Goal: Task Accomplishment & Management: Manage account settings

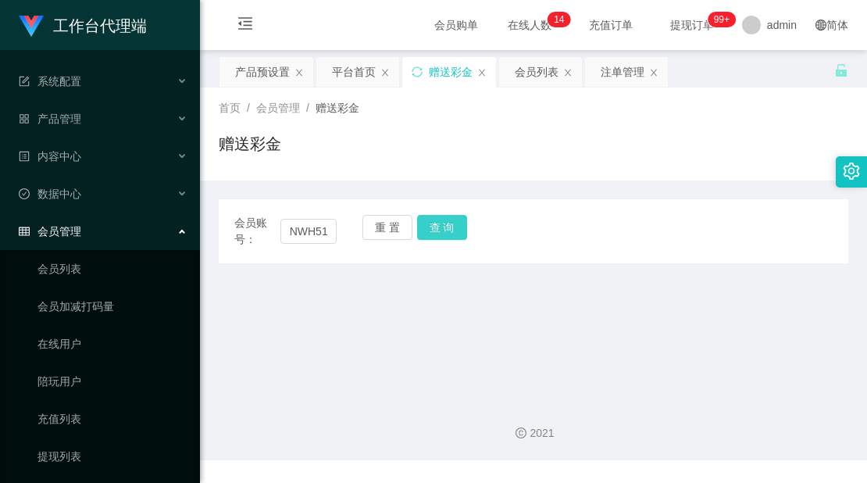
type input "NWH5151"
click at [449, 223] on button "查 询" at bounding box center [442, 227] width 50 height 25
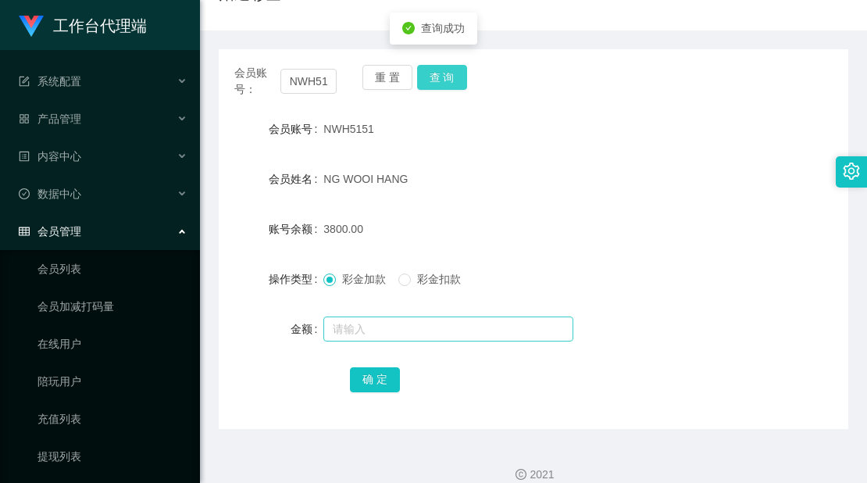
scroll to position [169, 0]
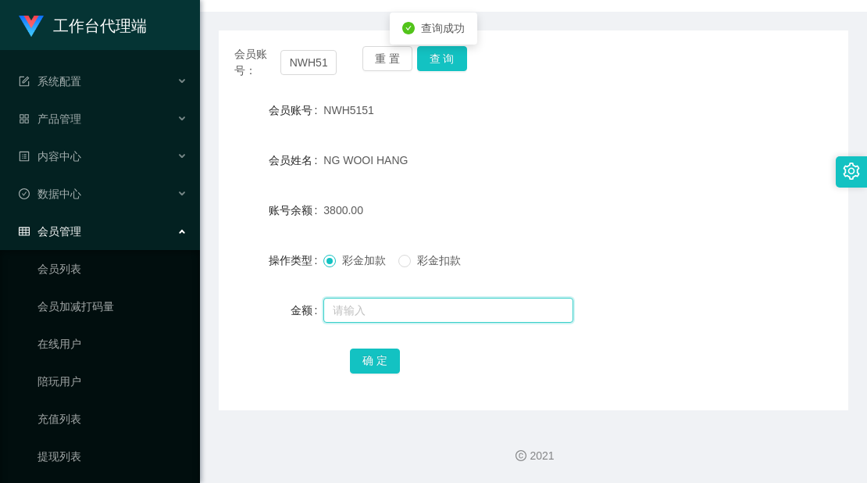
click at [347, 299] on input "text" at bounding box center [448, 309] width 250 height 25
type input "0"
type input "5000"
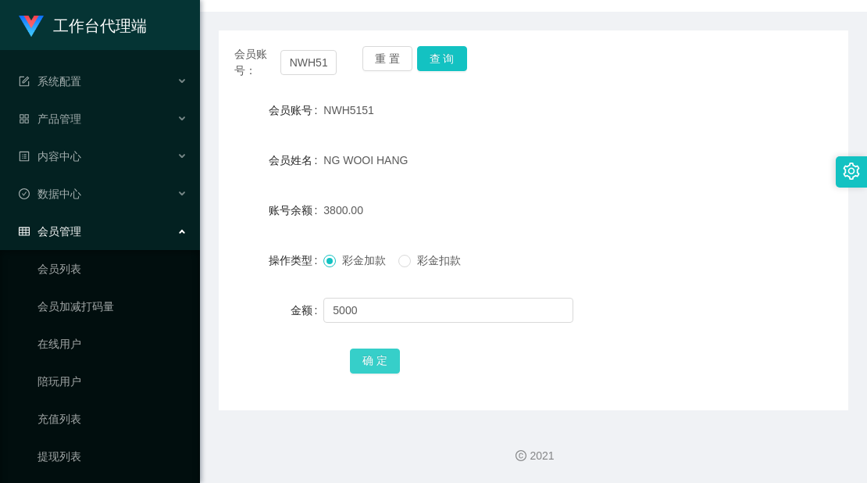
click at [380, 358] on button "确 定" at bounding box center [375, 360] width 50 height 25
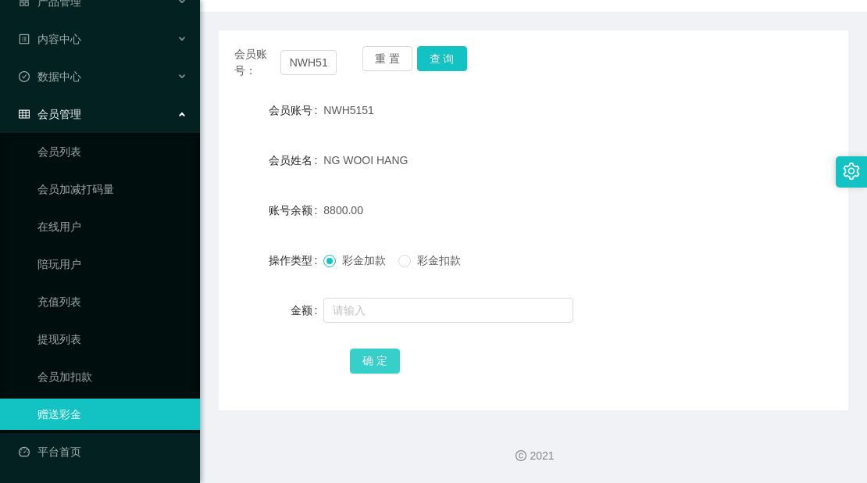
scroll to position [0, 0]
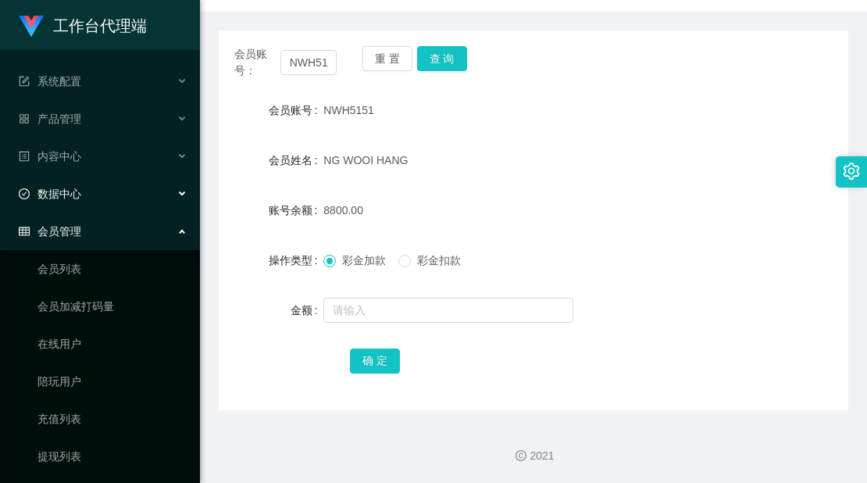
click at [74, 187] on span "数据中心" at bounding box center [50, 193] width 62 height 12
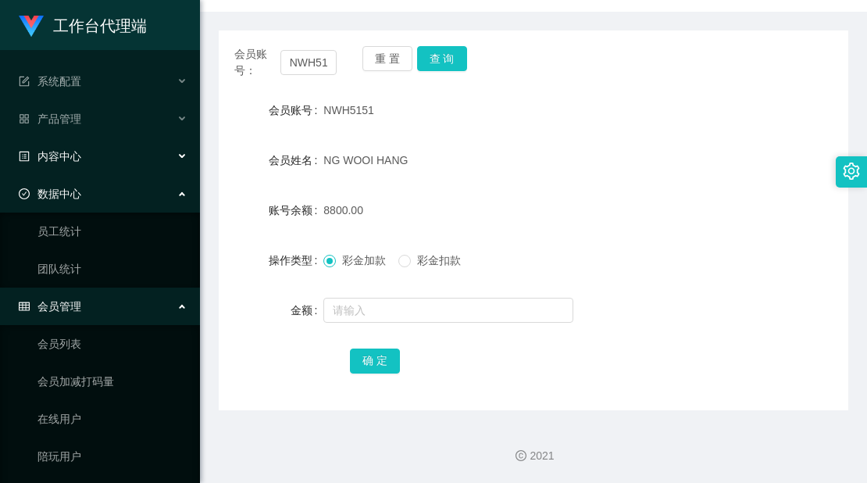
click at [79, 161] on span "内容中心" at bounding box center [50, 156] width 62 height 12
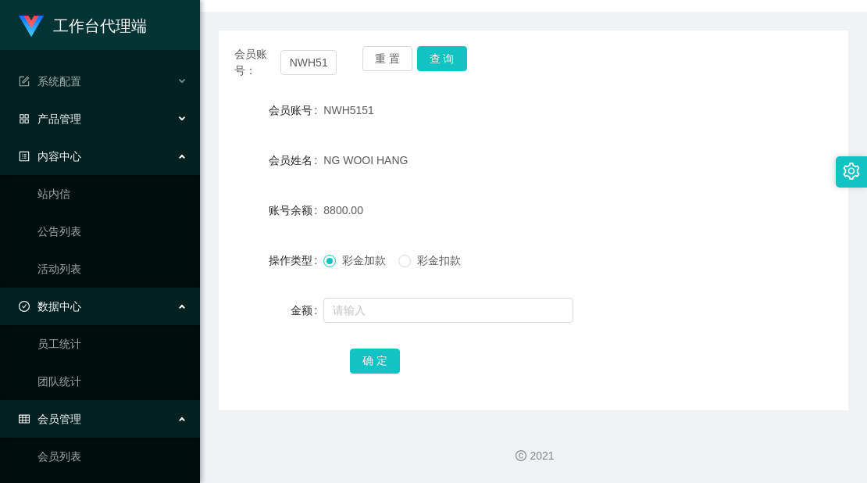
click at [78, 129] on div "产品管理" at bounding box center [100, 118] width 200 height 31
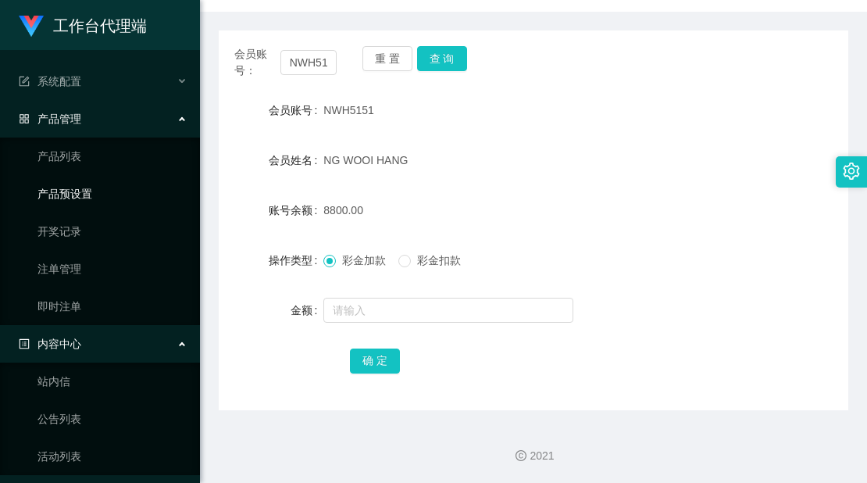
click at [78, 186] on link "产品预设置" at bounding box center [112, 193] width 150 height 31
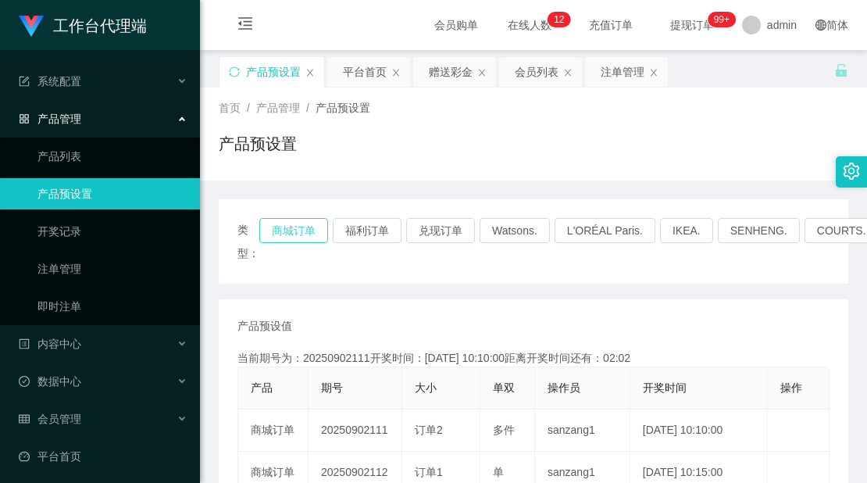
click at [322, 230] on button "商城订单" at bounding box center [293, 230] width 69 height 25
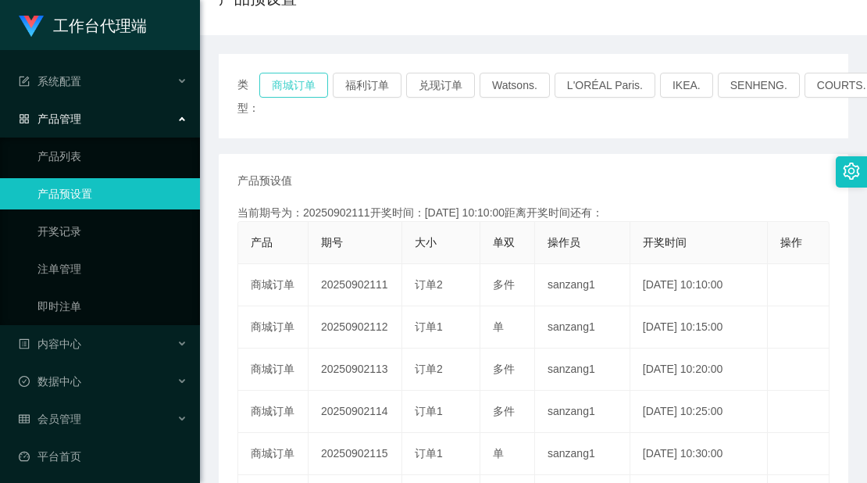
scroll to position [156, 0]
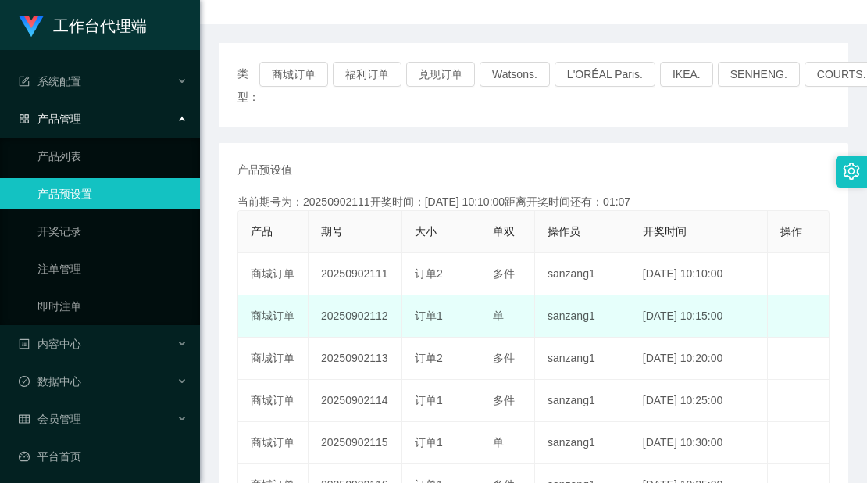
click at [723, 307] on td "[DATE] 10:15:00" at bounding box center [698, 316] width 137 height 42
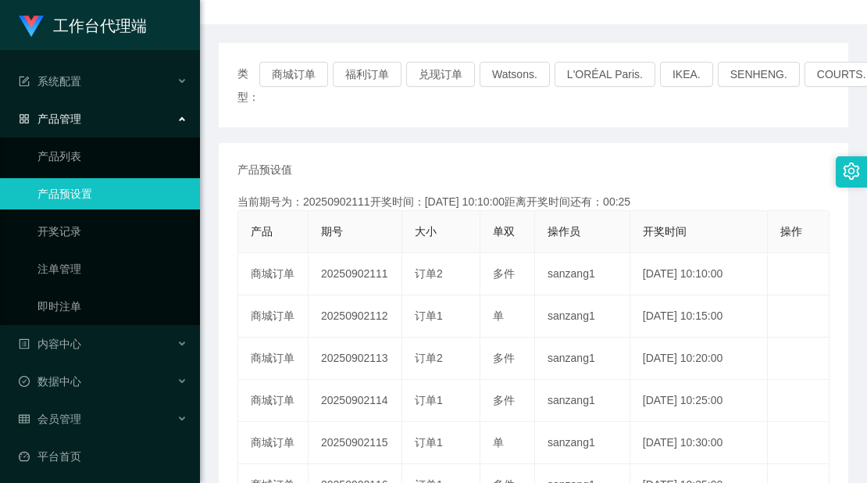
click at [796, 194] on div "当前期号为：20250902111开奖时间：[DATE] 10:10:00距离开奖时间还有：00:25" at bounding box center [533, 202] width 592 height 16
drag, startPoint x: 754, startPoint y: 411, endPoint x: 739, endPoint y: 194, distance: 217.6
click at [754, 411] on td "[DATE] 10:30:00" at bounding box center [698, 400] width 137 height 42
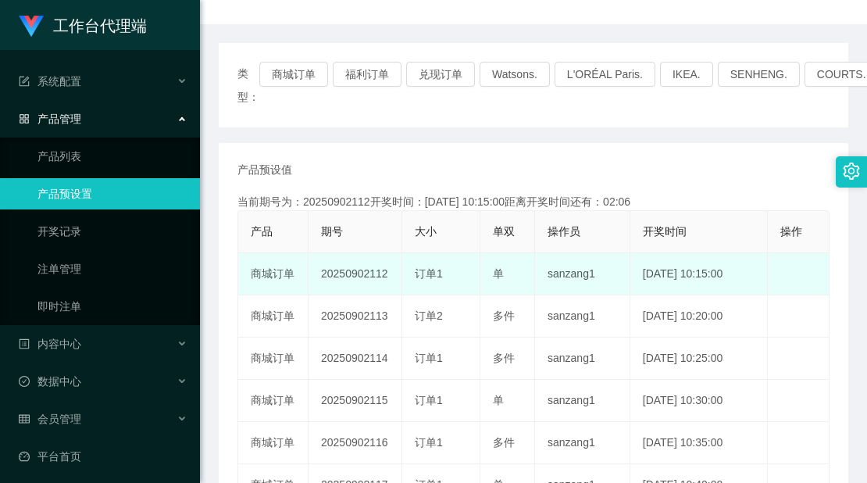
click at [325, 286] on td "20250902112" at bounding box center [355, 274] width 94 height 42
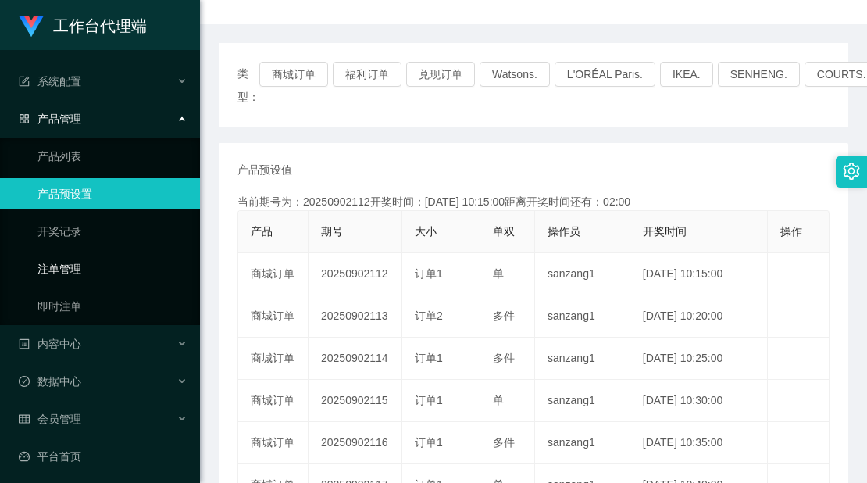
drag, startPoint x: 82, startPoint y: 262, endPoint x: 257, endPoint y: 255, distance: 175.0
click at [82, 262] on link "注单管理" at bounding box center [112, 268] width 150 height 31
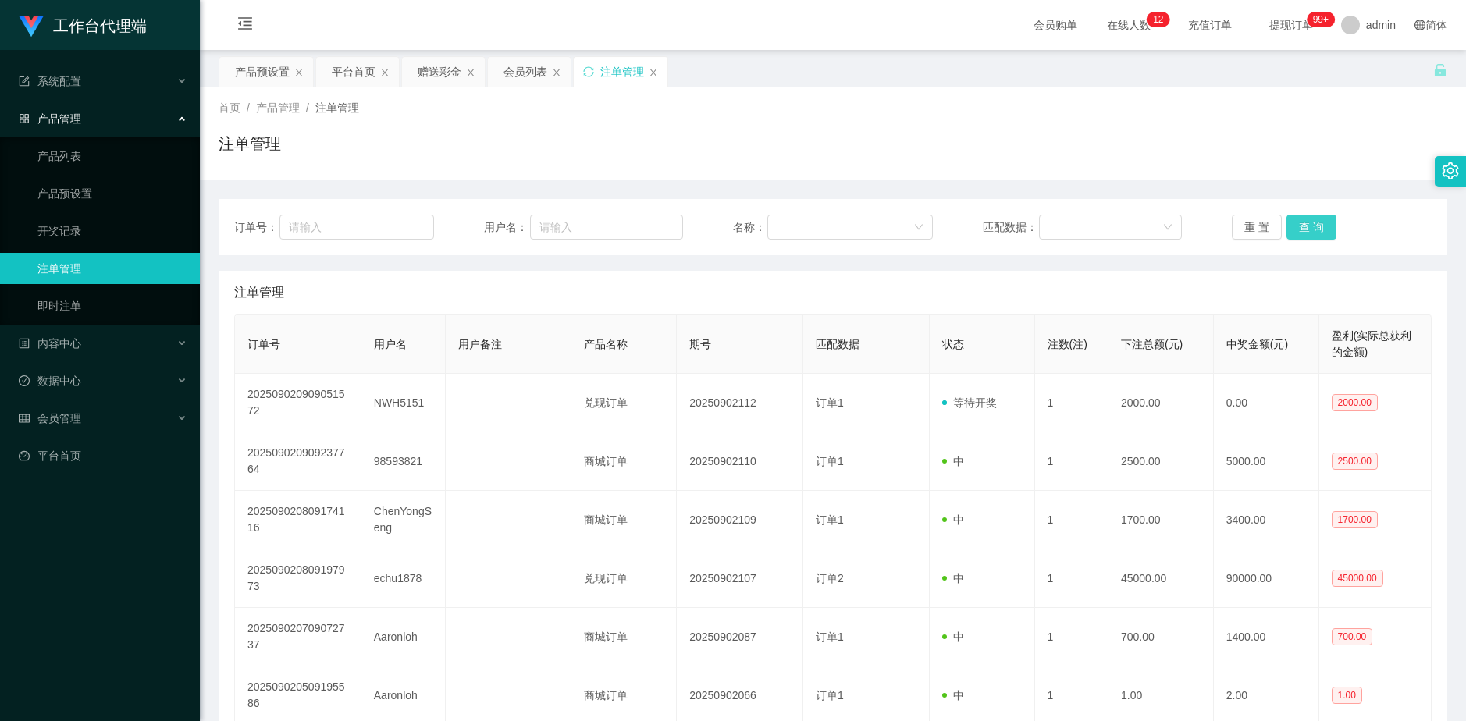
click at [866, 226] on button "查 询" at bounding box center [1312, 227] width 50 height 25
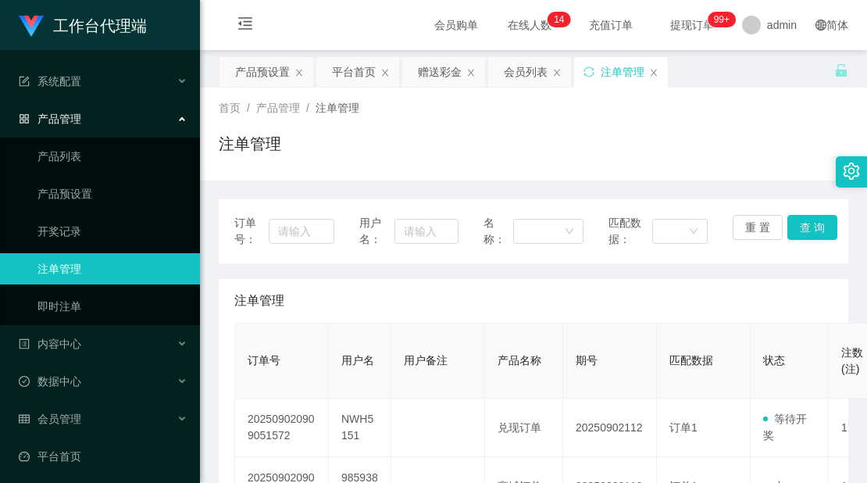
drag, startPoint x: 578, startPoint y: 146, endPoint x: 593, endPoint y: 87, distance: 60.4
click at [578, 146] on div "注单管理" at bounding box center [533, 150] width 629 height 36
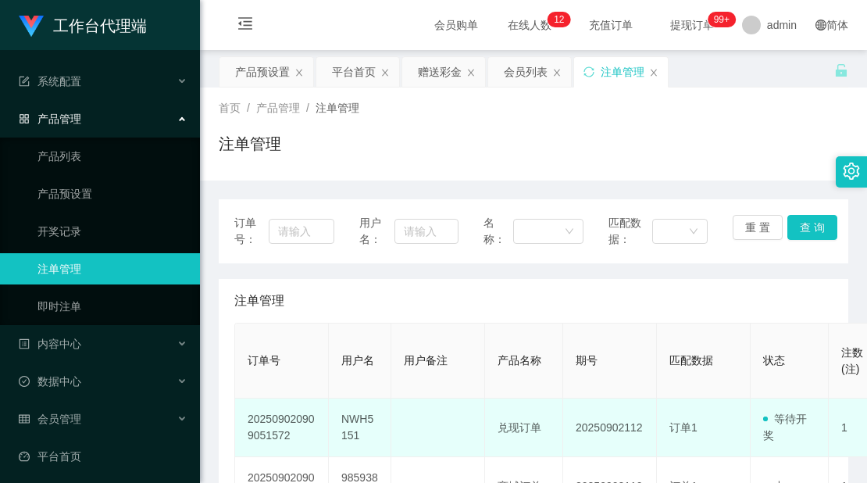
click at [358, 425] on td "NWH5151" at bounding box center [360, 427] width 62 height 59
copy td "NWH5151"
click at [358, 425] on td "NWH5151" at bounding box center [360, 427] width 62 height 59
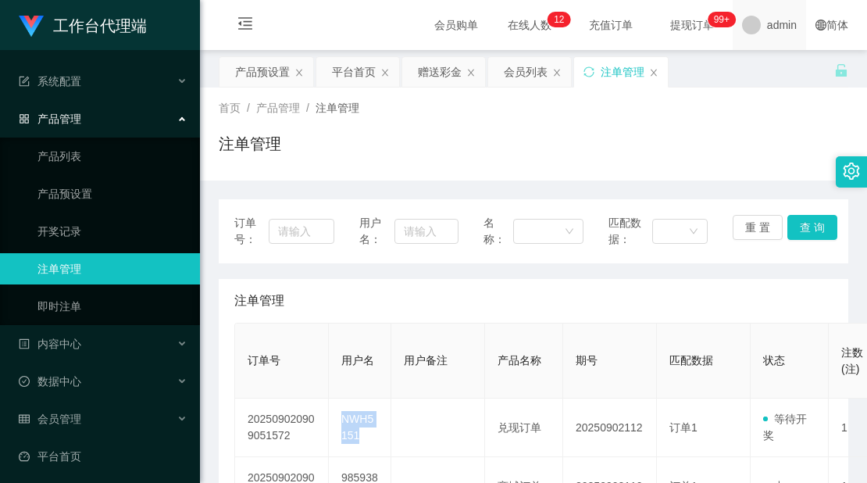
copy td "NWH5151"
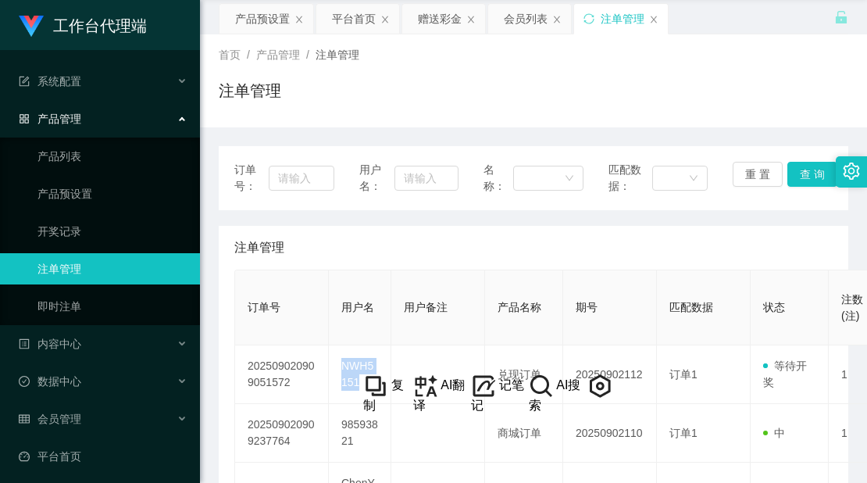
scroll to position [78, 0]
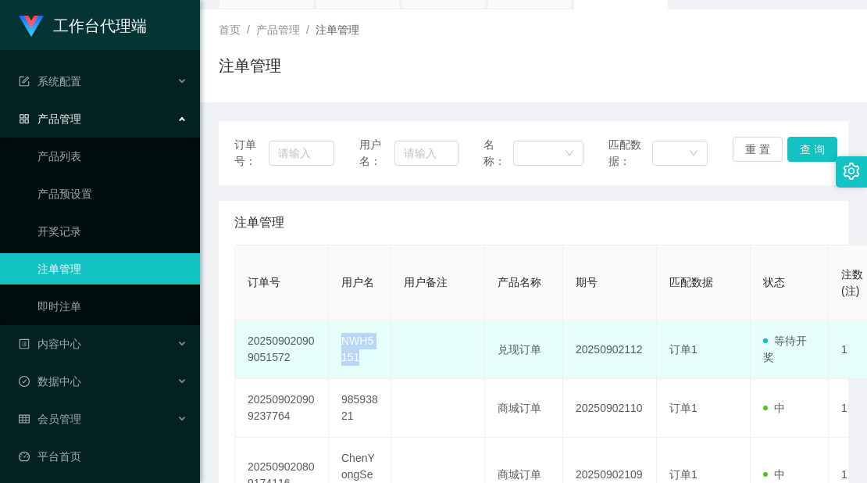
copy td "NWH5151"
